Goal: Task Accomplishment & Management: Complete application form

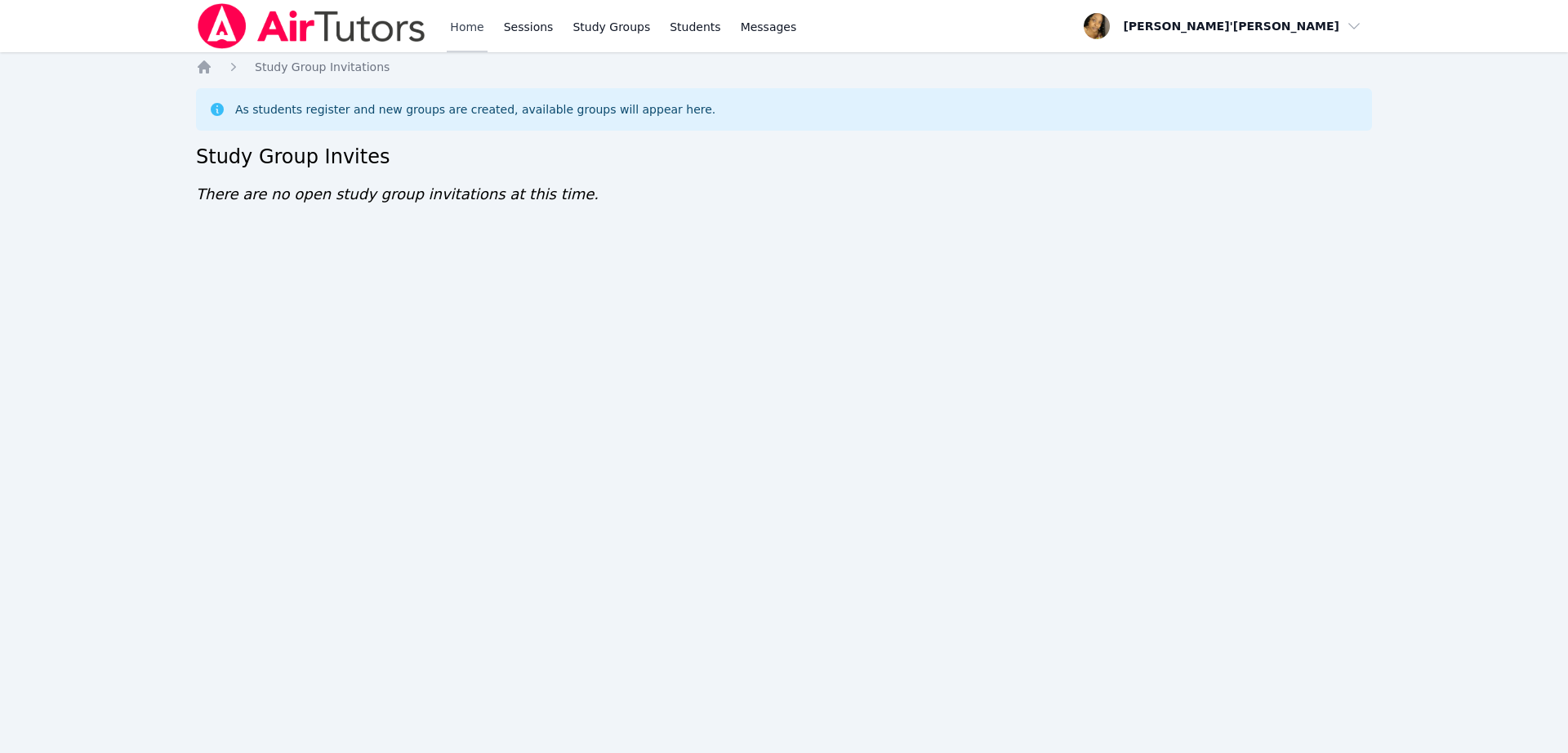
click at [477, 24] on link "Home" at bounding box center [466, 26] width 40 height 52
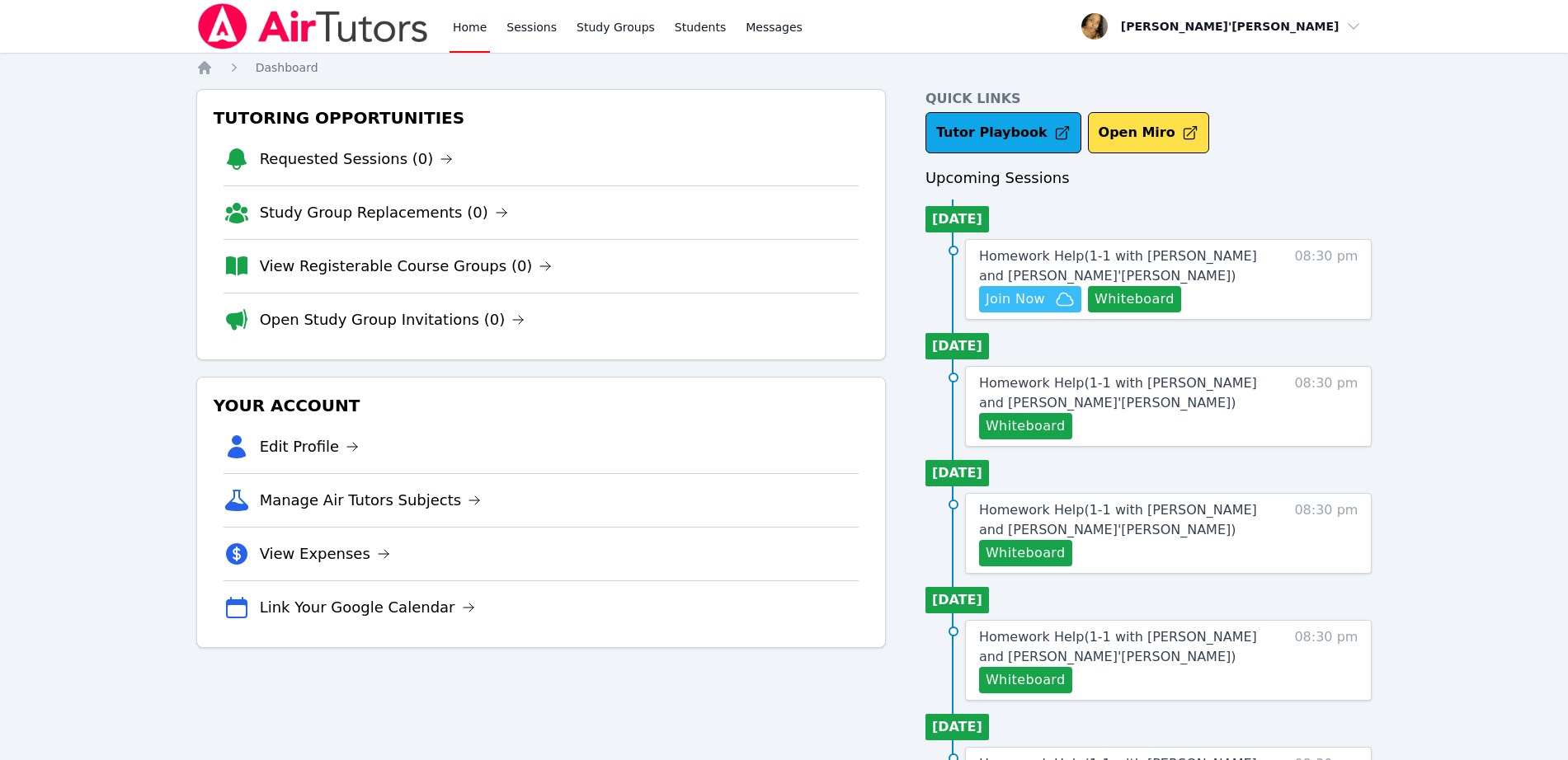
click at [1021, 295] on span "Join Now" at bounding box center [1016, 300] width 59 height 20
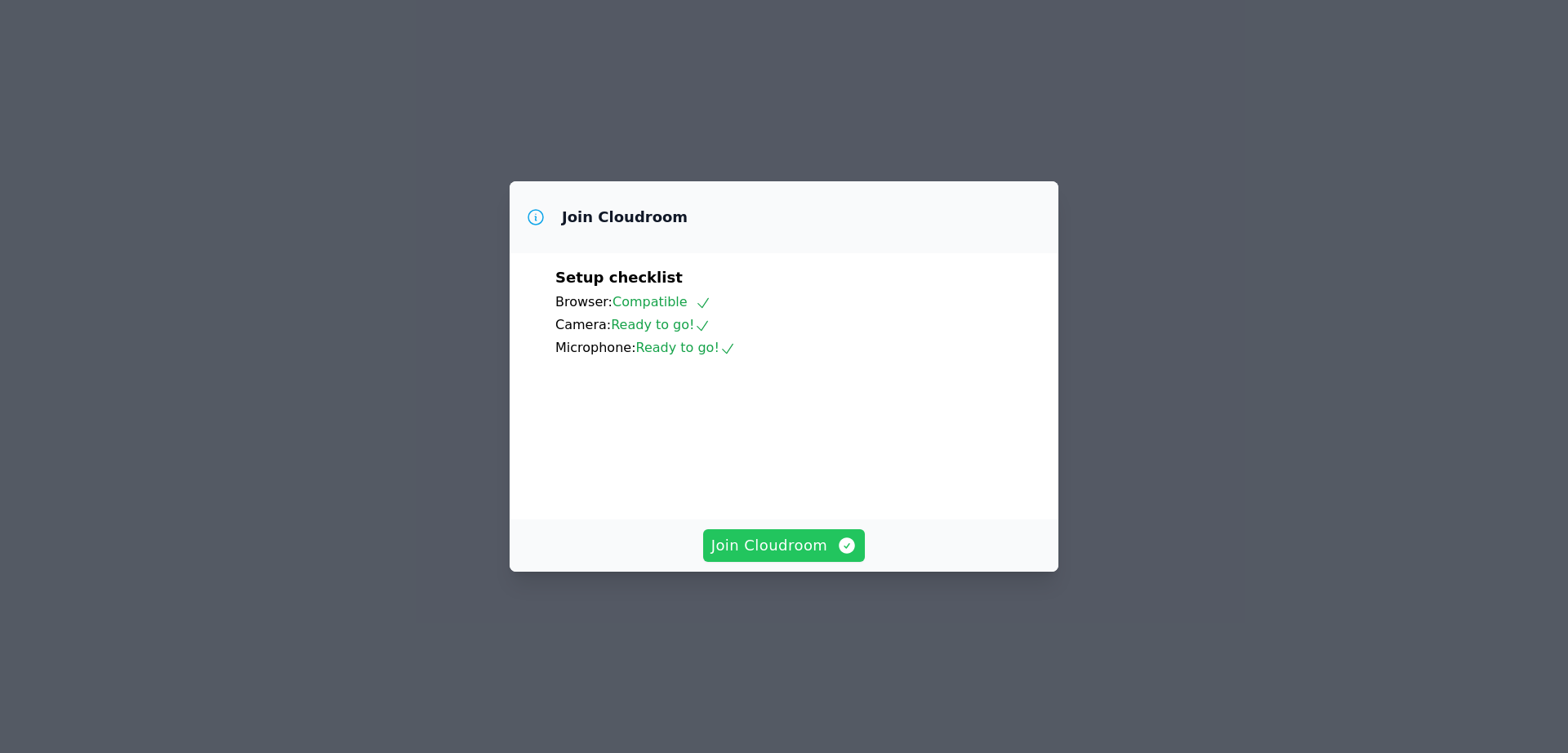
click at [813, 562] on button "Join Cloudroom" at bounding box center [784, 545] width 163 height 33
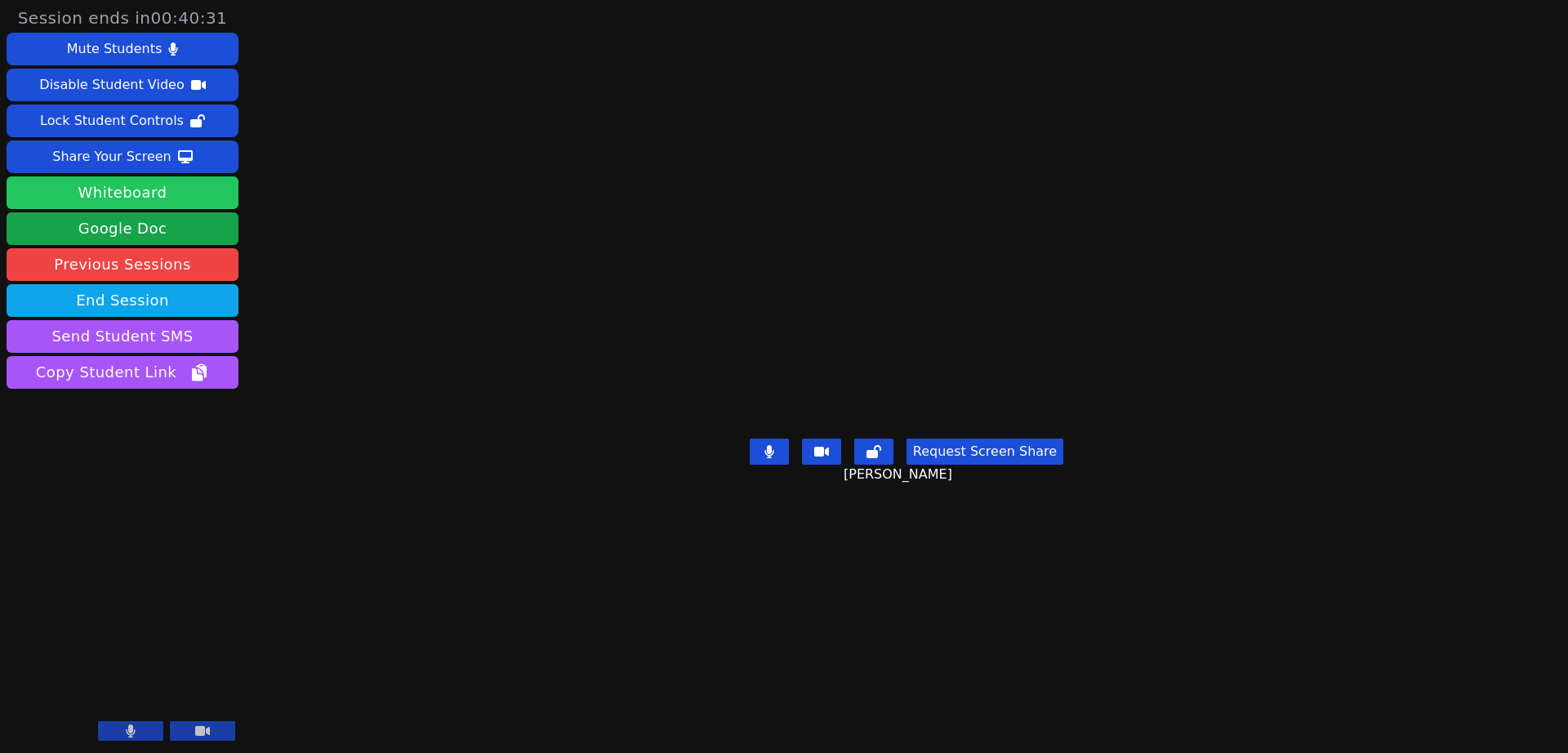
click at [153, 195] on button "Whiteboard" at bounding box center [123, 193] width 232 height 33
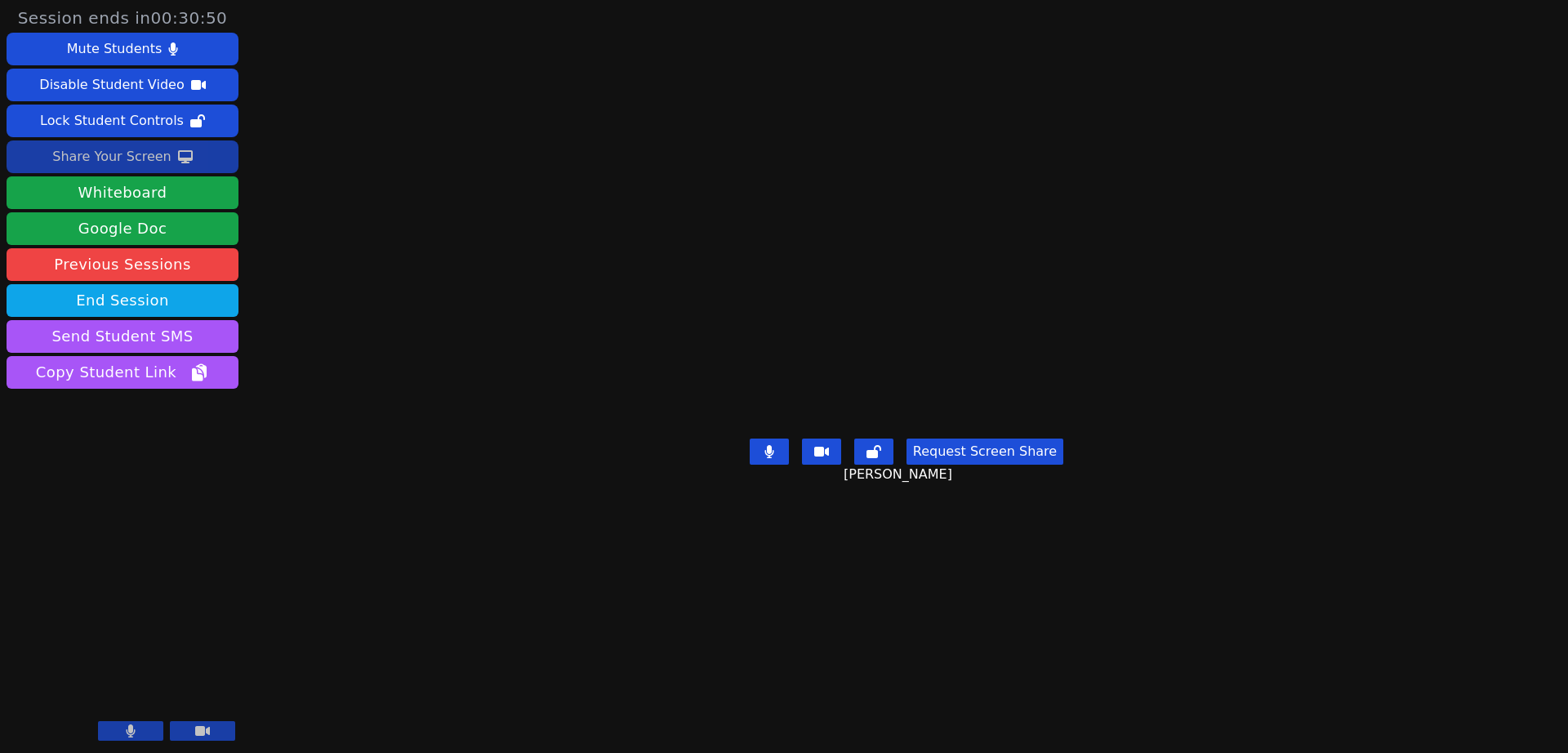
click at [105, 152] on div "Share Your Screen" at bounding box center [112, 157] width 119 height 26
click at [1033, 64] on main "Ethan Uzzan Request Screen Share Ethan Uzzan" at bounding box center [906, 376] width 650 height 753
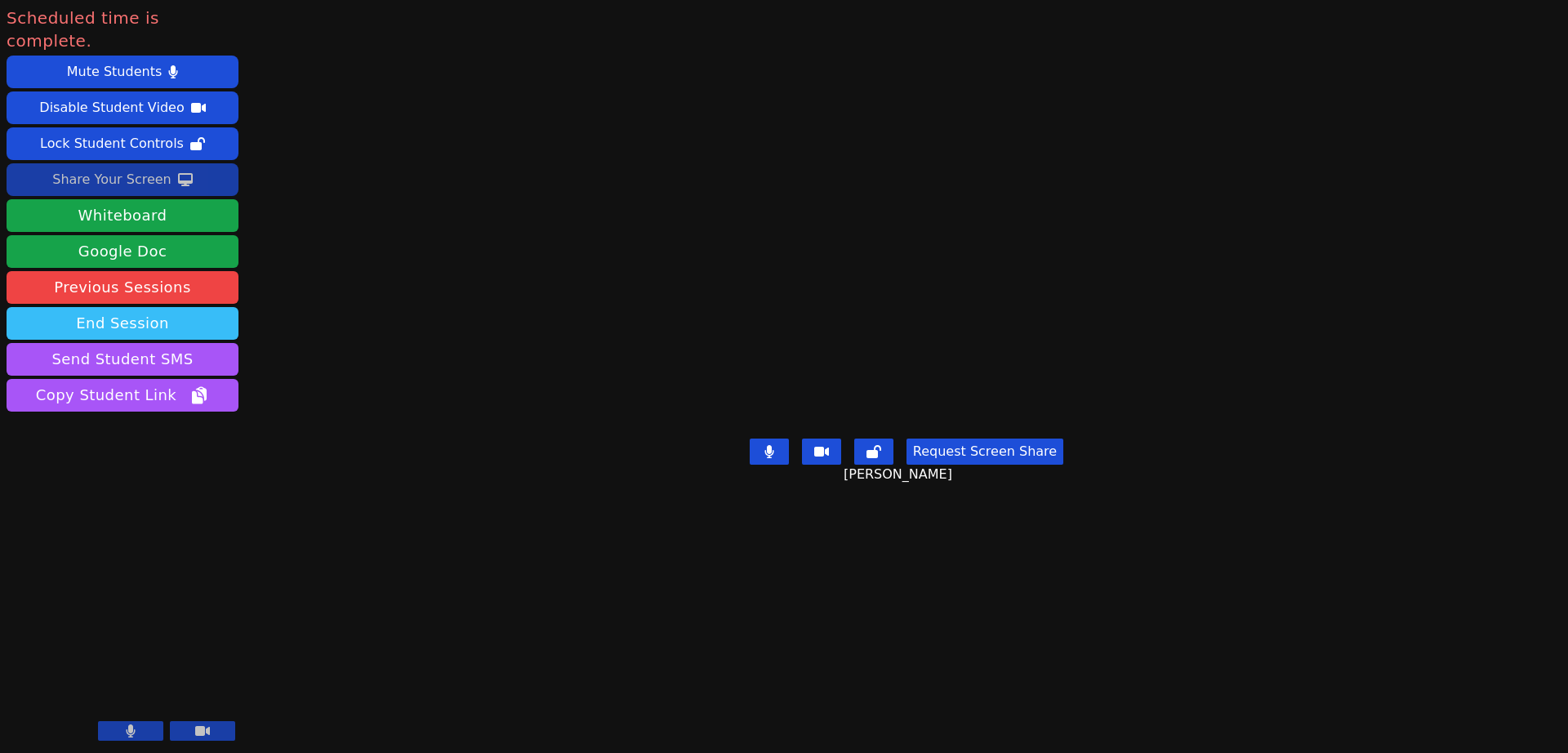
click at [156, 307] on button "End Session" at bounding box center [123, 324] width 232 height 33
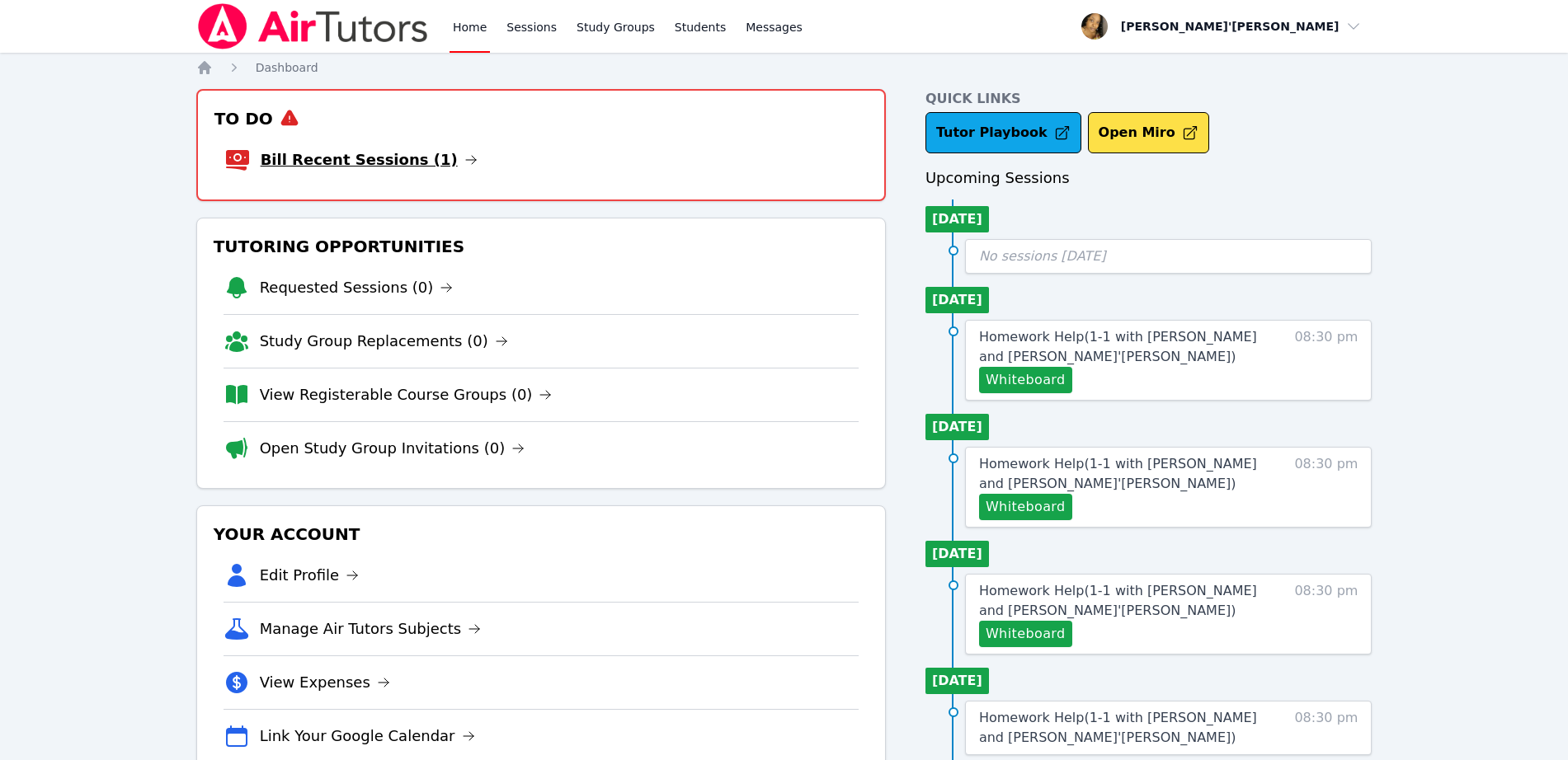
click at [338, 158] on link "Bill Recent Sessions (1)" at bounding box center [369, 160] width 217 height 23
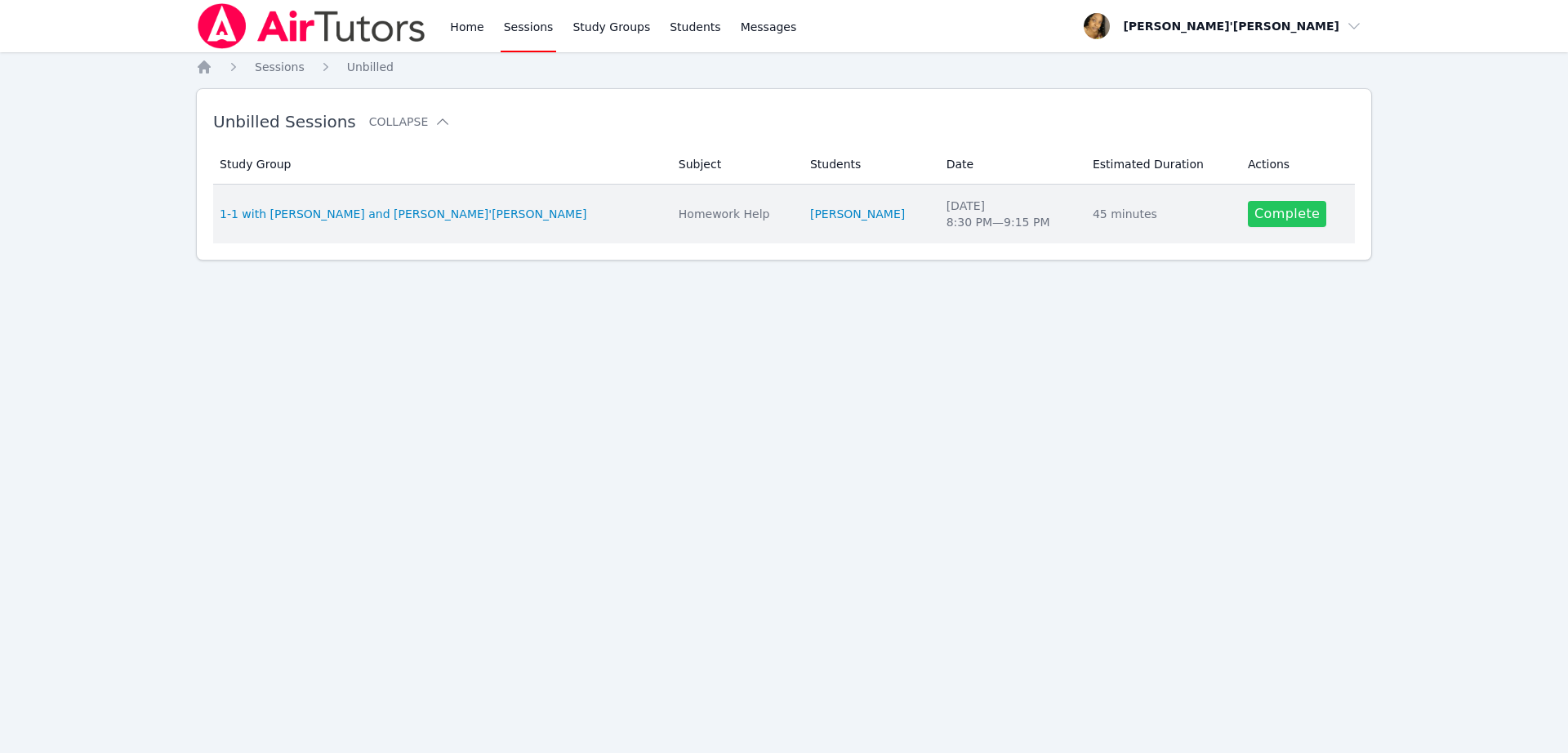
click at [1248, 216] on link "Complete" at bounding box center [1287, 214] width 78 height 26
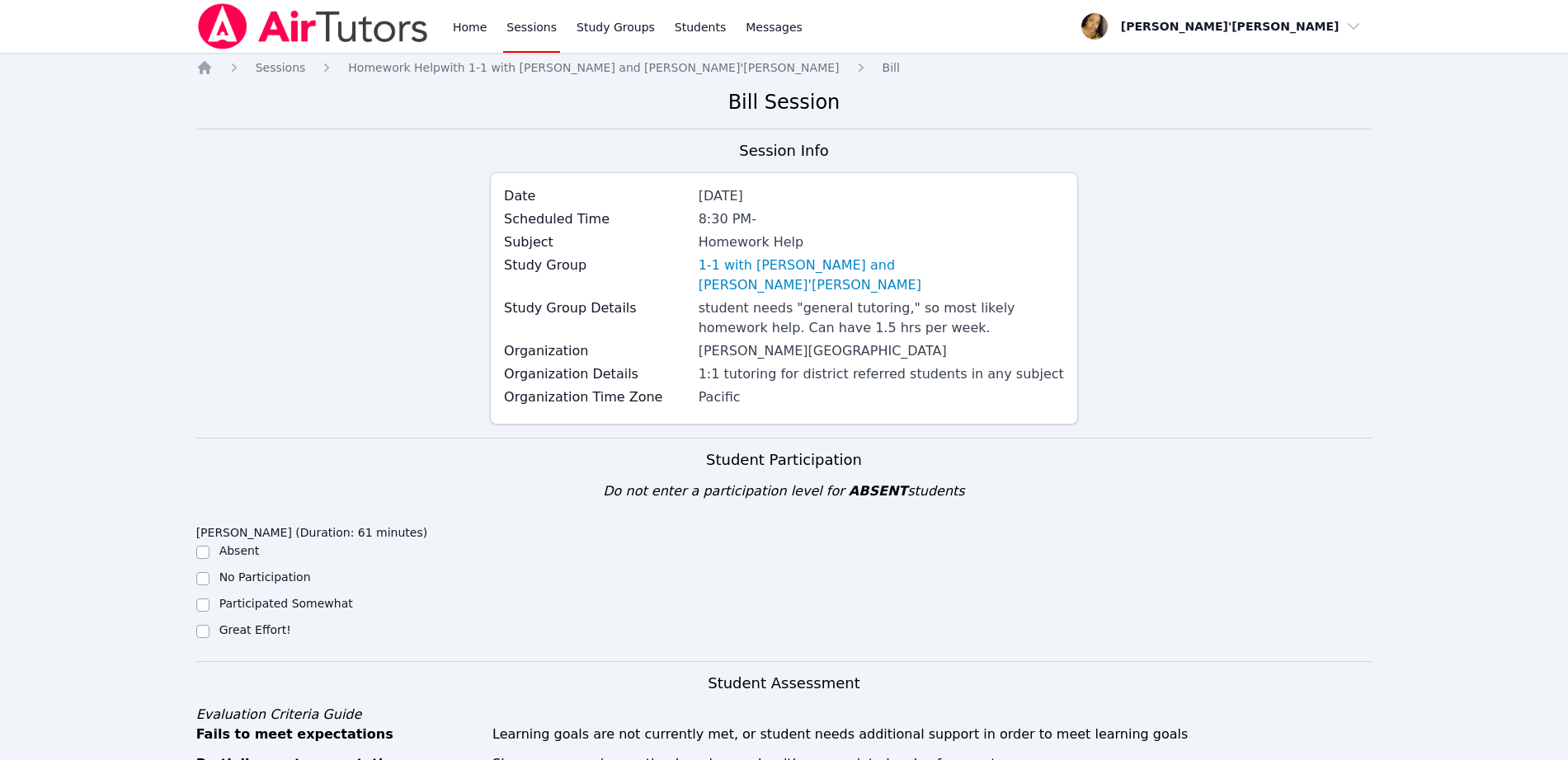
scroll to position [206, 0]
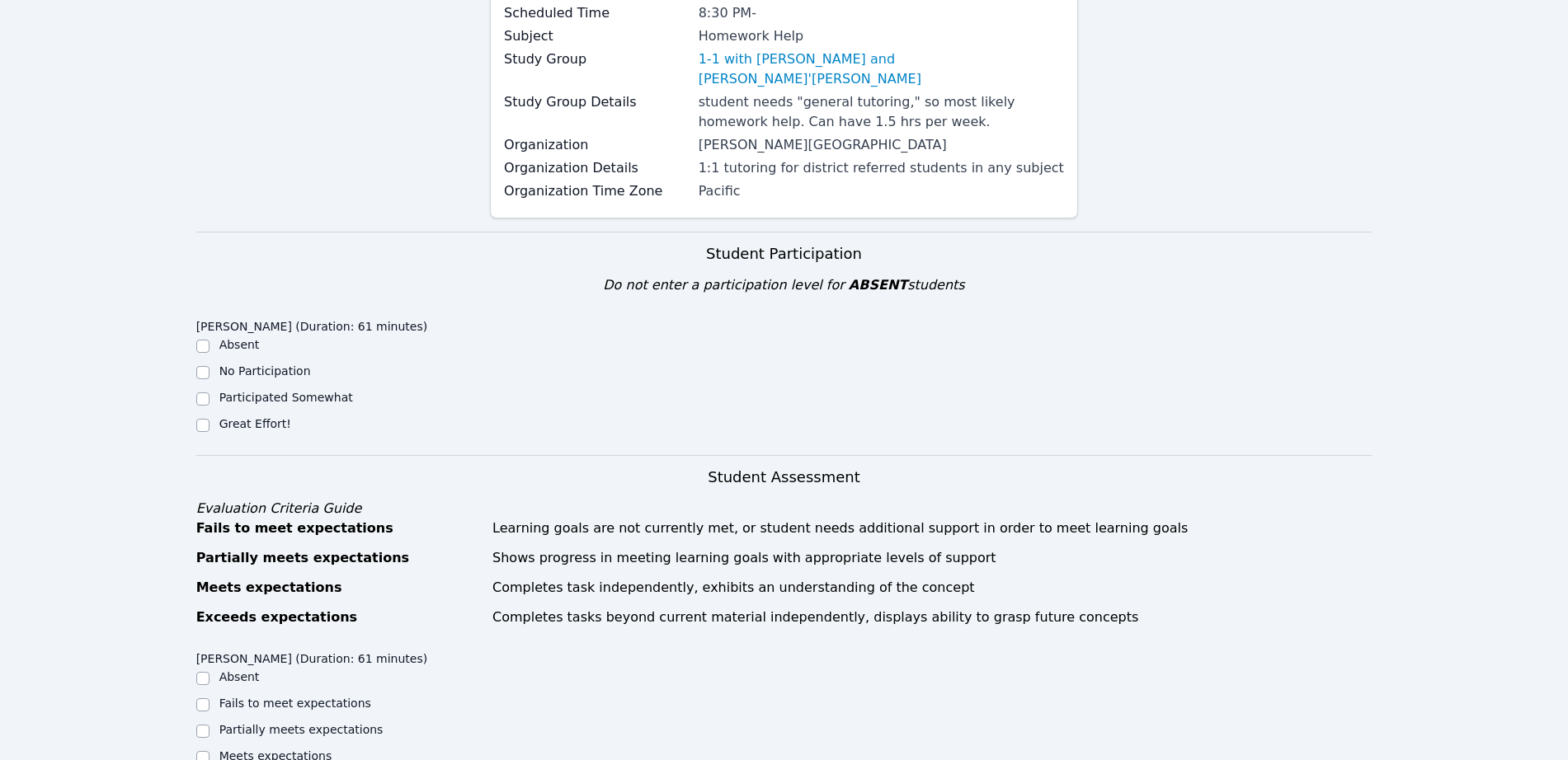
click at [249, 417] on label "Great Effort!" at bounding box center [255, 423] width 72 height 13
click at [210, 418] on input "Great Effort!" at bounding box center [203, 425] width 13 height 13
checkbox input "true"
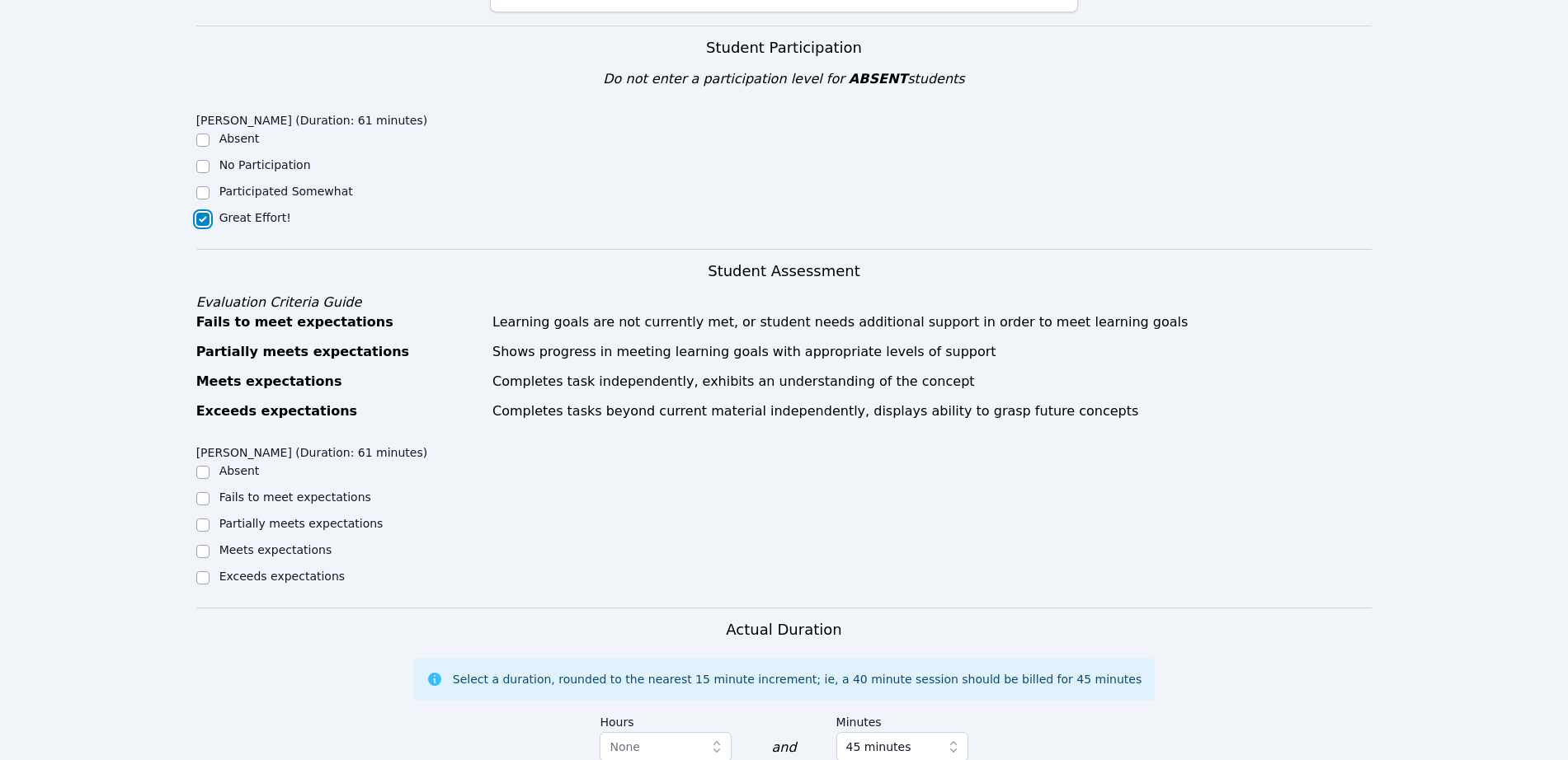
scroll to position [515, 0]
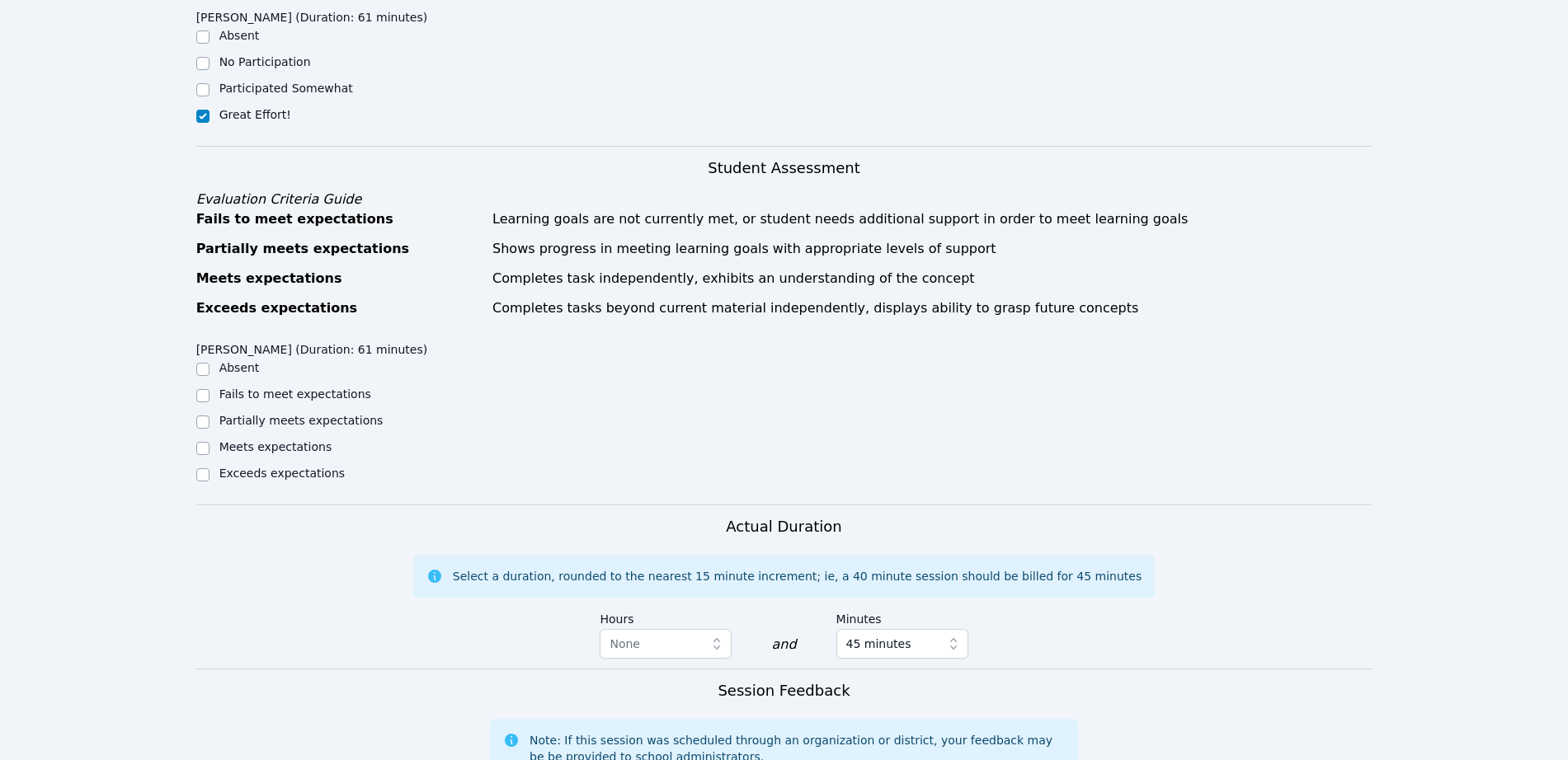
click at [258, 440] on label "Meets expectations" at bounding box center [276, 446] width 113 height 13
click at [210, 441] on input "Meets expectations" at bounding box center [203, 448] width 13 height 13
checkbox input "true"
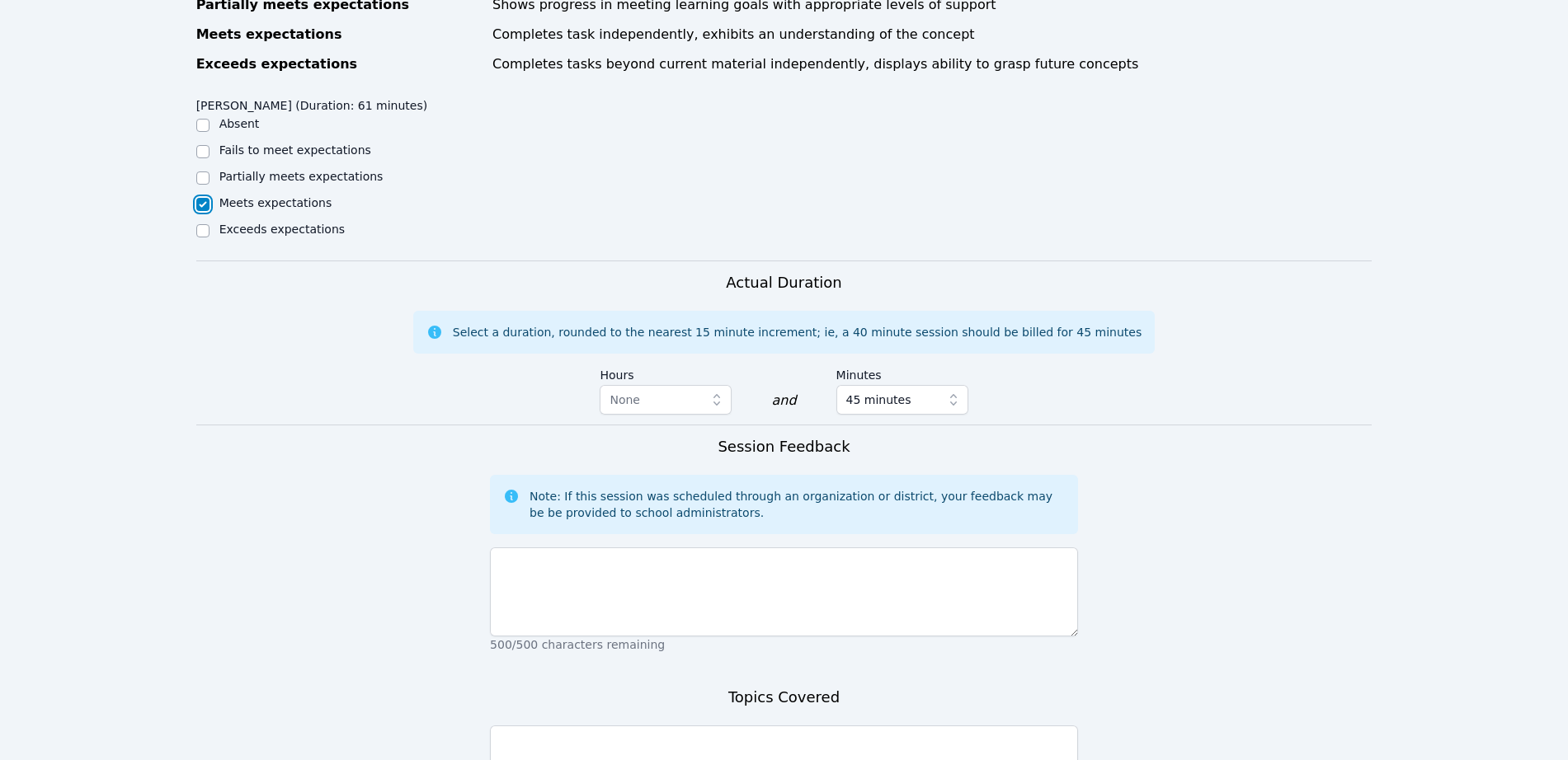
scroll to position [824, 0]
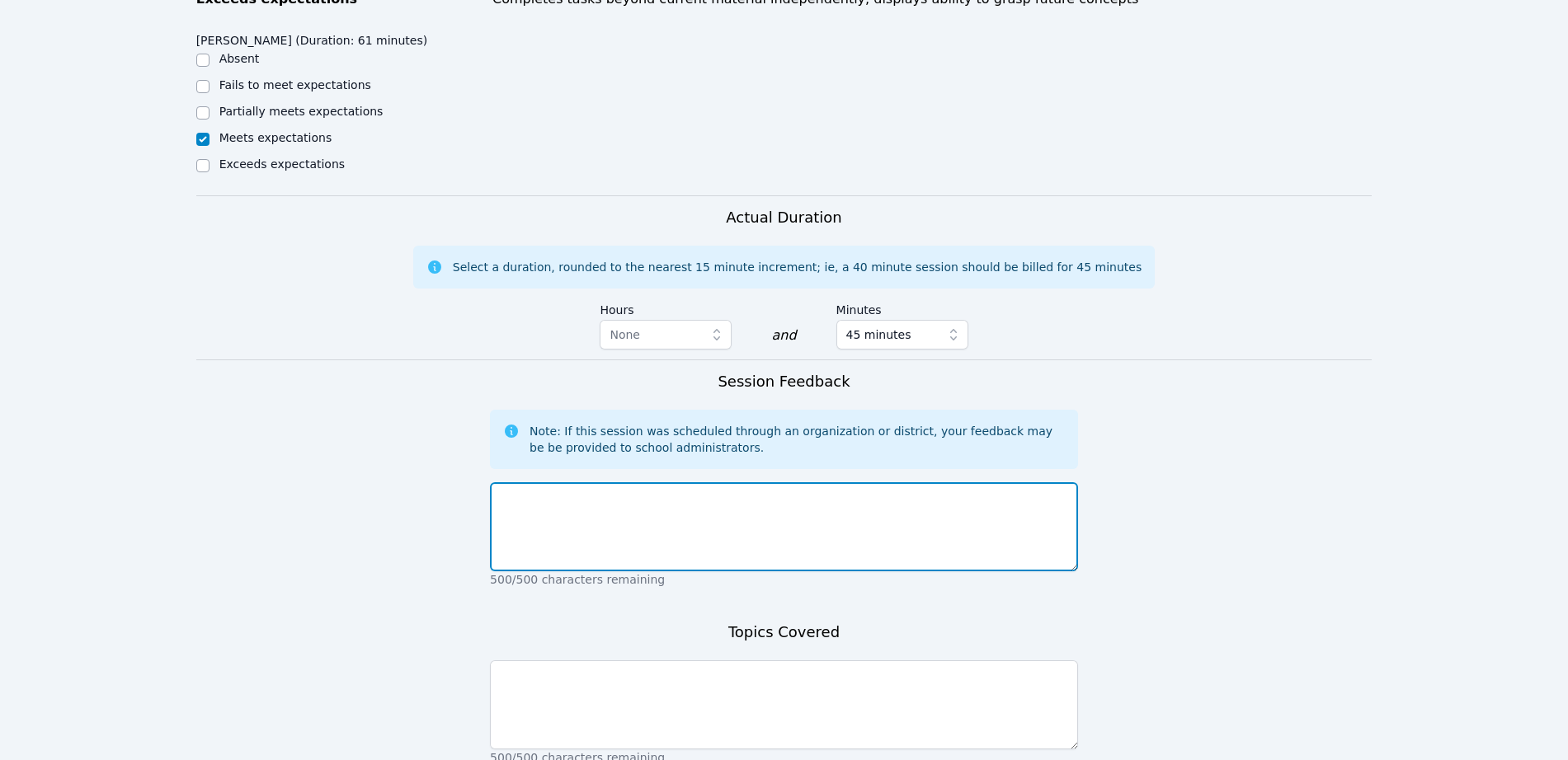
click at [613, 505] on textarea at bounding box center [784, 526] width 588 height 89
type textarea "[PERSON_NAME] was very engaged in the lesson, and he did well with his homework…"
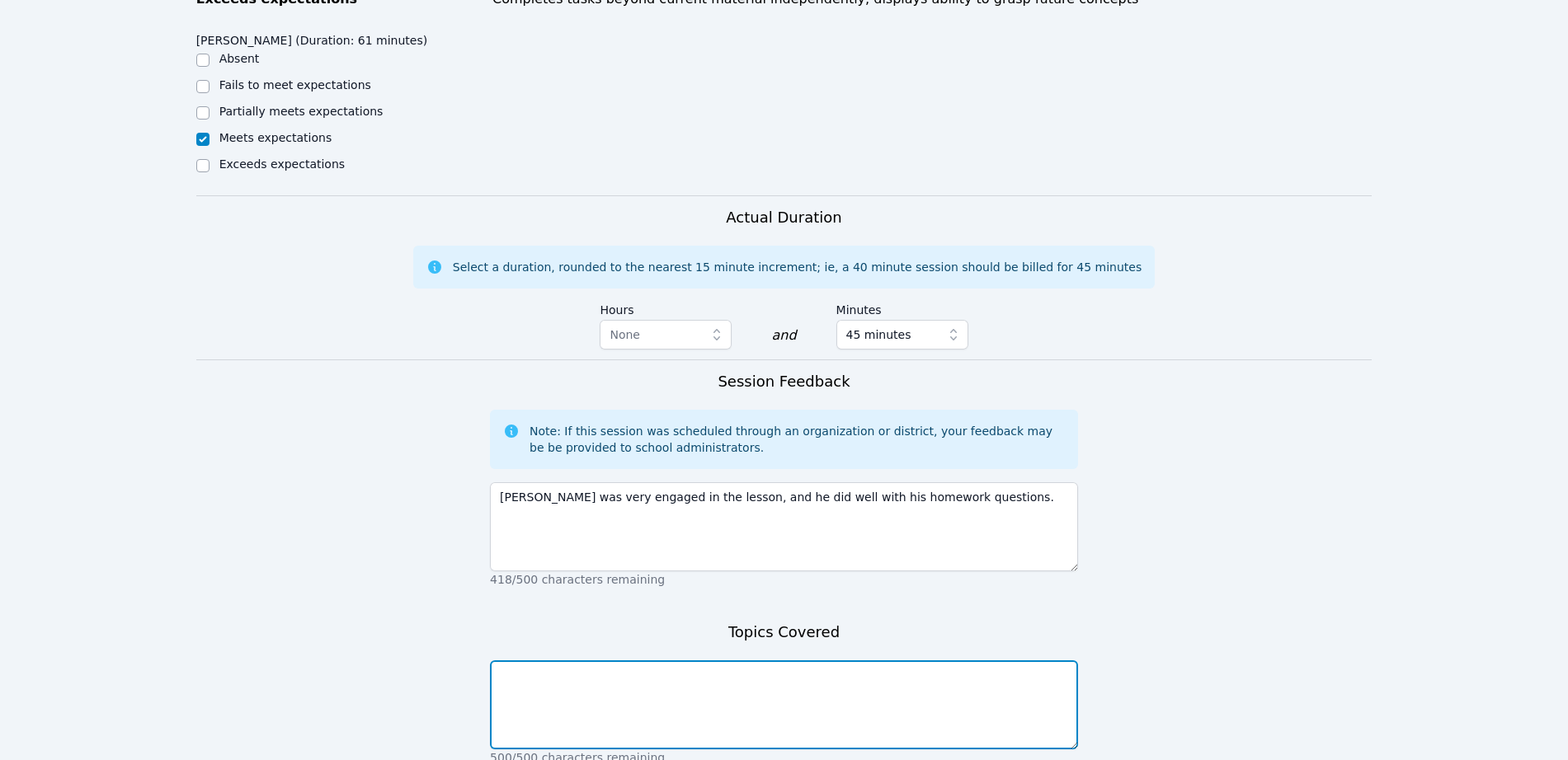
click at [588, 660] on textarea at bounding box center [784, 705] width 588 height 89
paste textarea "[PERSON_NAME]"
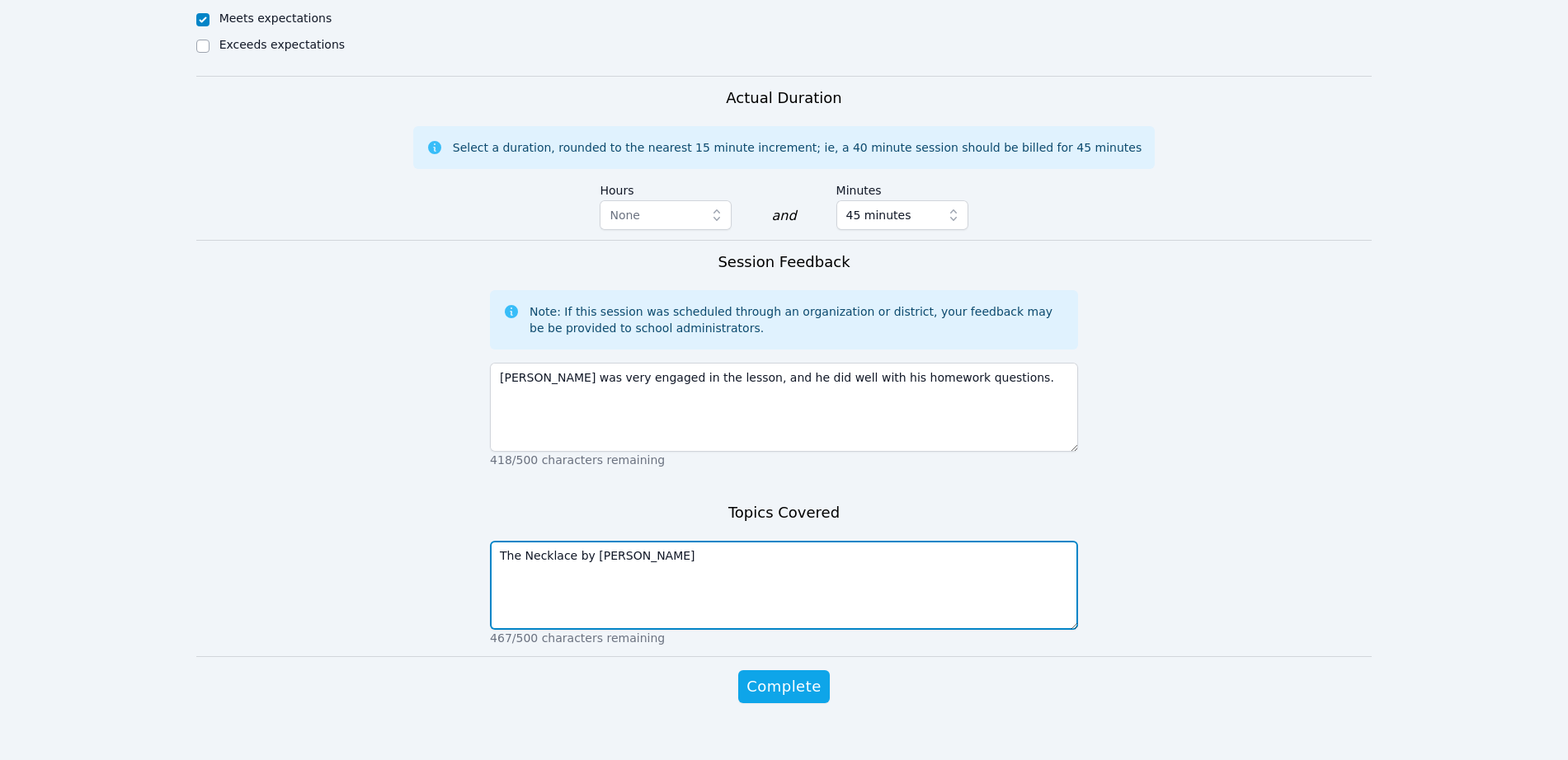
scroll to position [946, 0]
type textarea "The Necklace by [PERSON_NAME]"
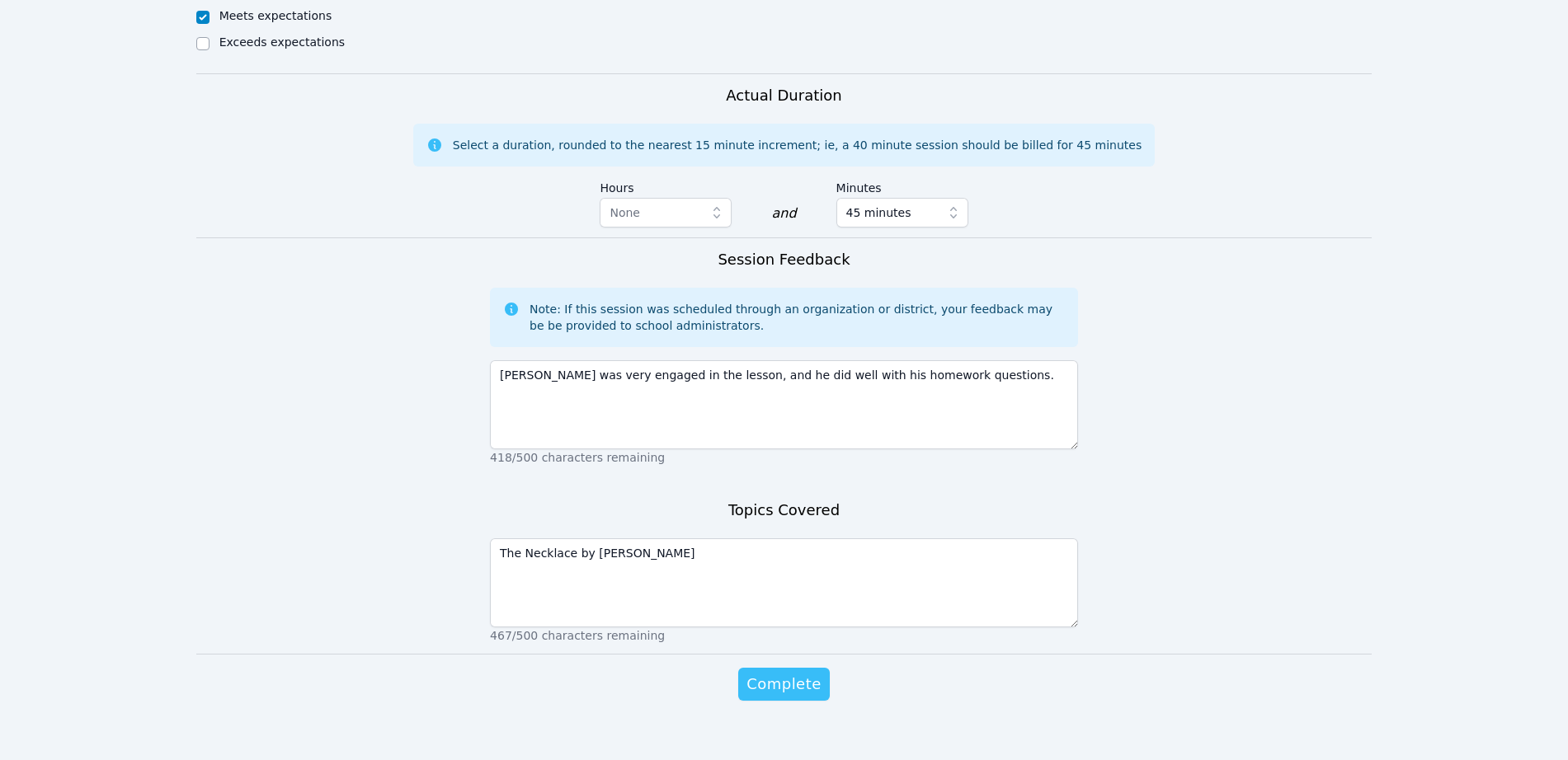
click at [779, 677] on button "Complete" at bounding box center [784, 684] width 91 height 33
